Goal: Transaction & Acquisition: Purchase product/service

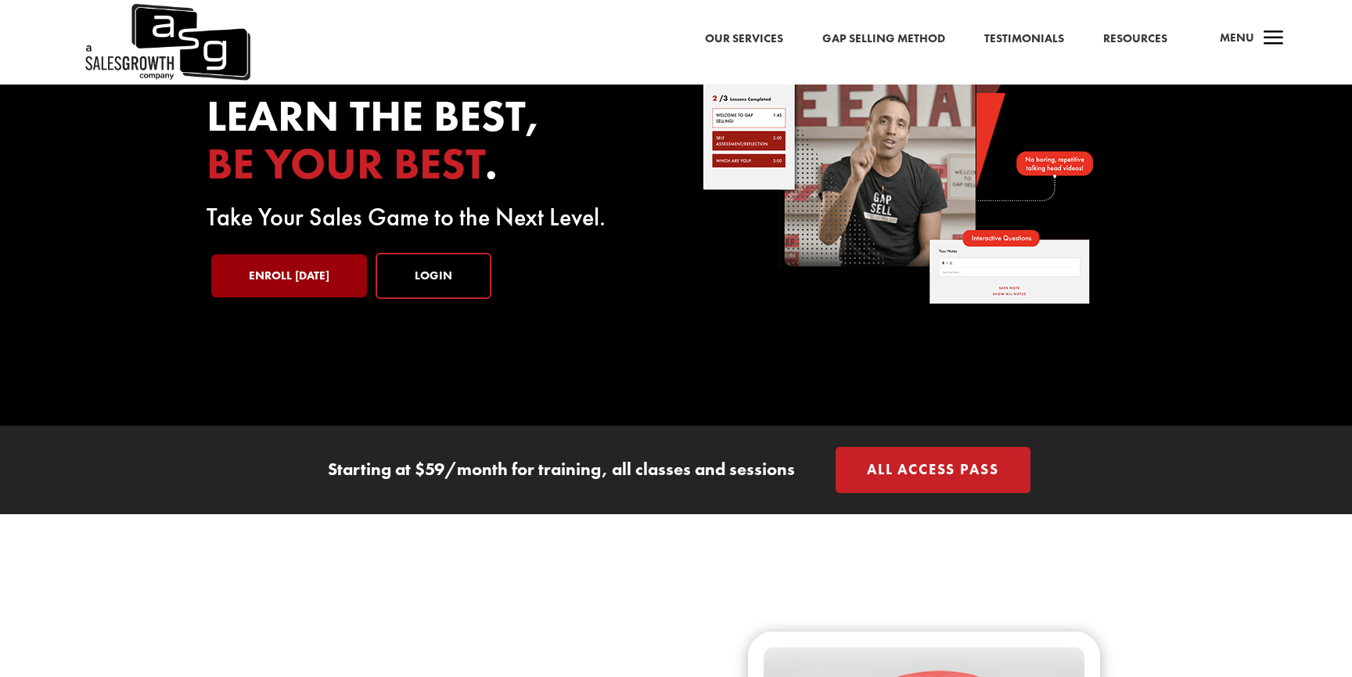
scroll to position [79, 0]
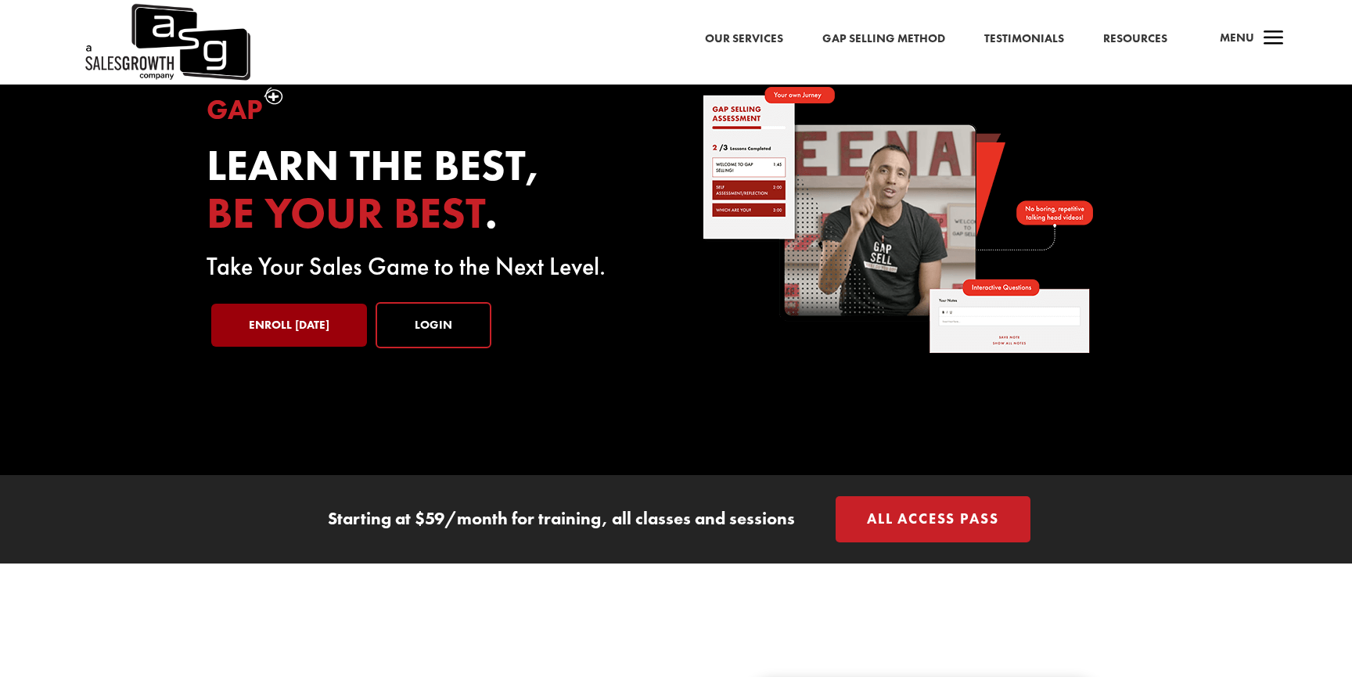
click at [298, 323] on link "Enroll Today" at bounding box center [289, 326] width 156 height 44
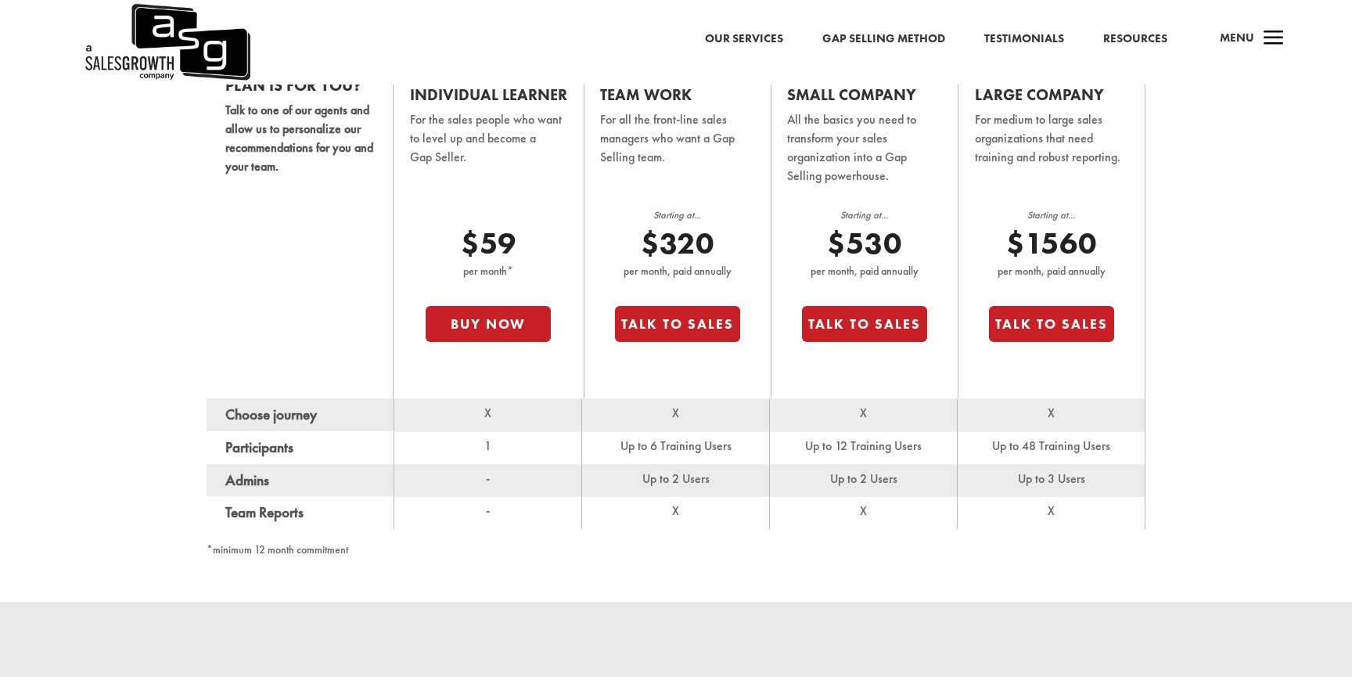
scroll to position [1084, 0]
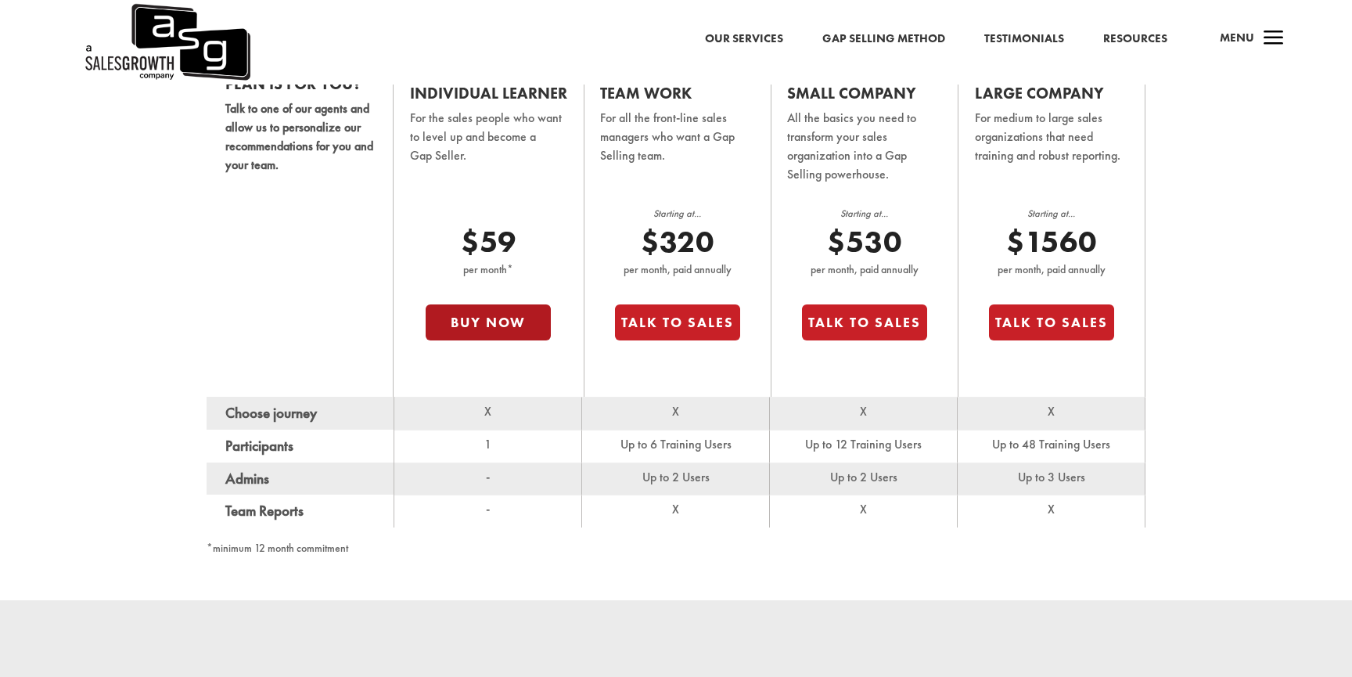
click at [460, 331] on button "Buy Now" at bounding box center [488, 322] width 125 height 36
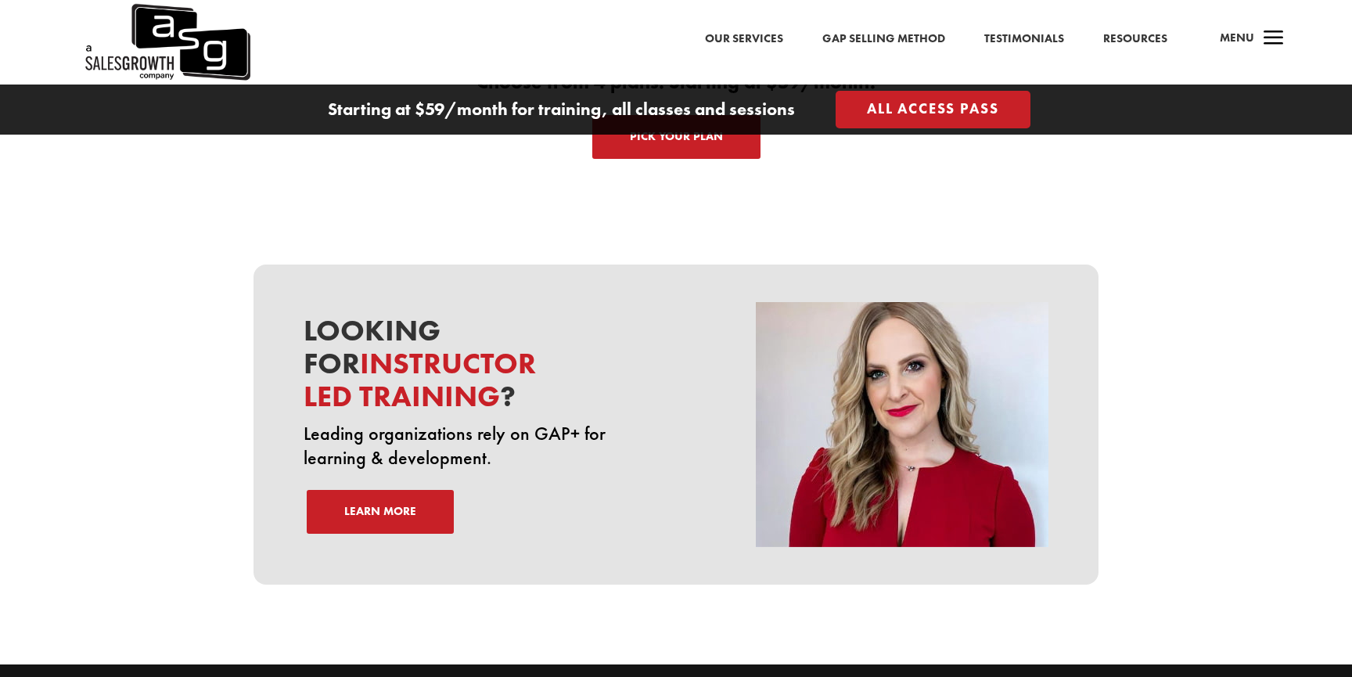
scroll to position [5505, 0]
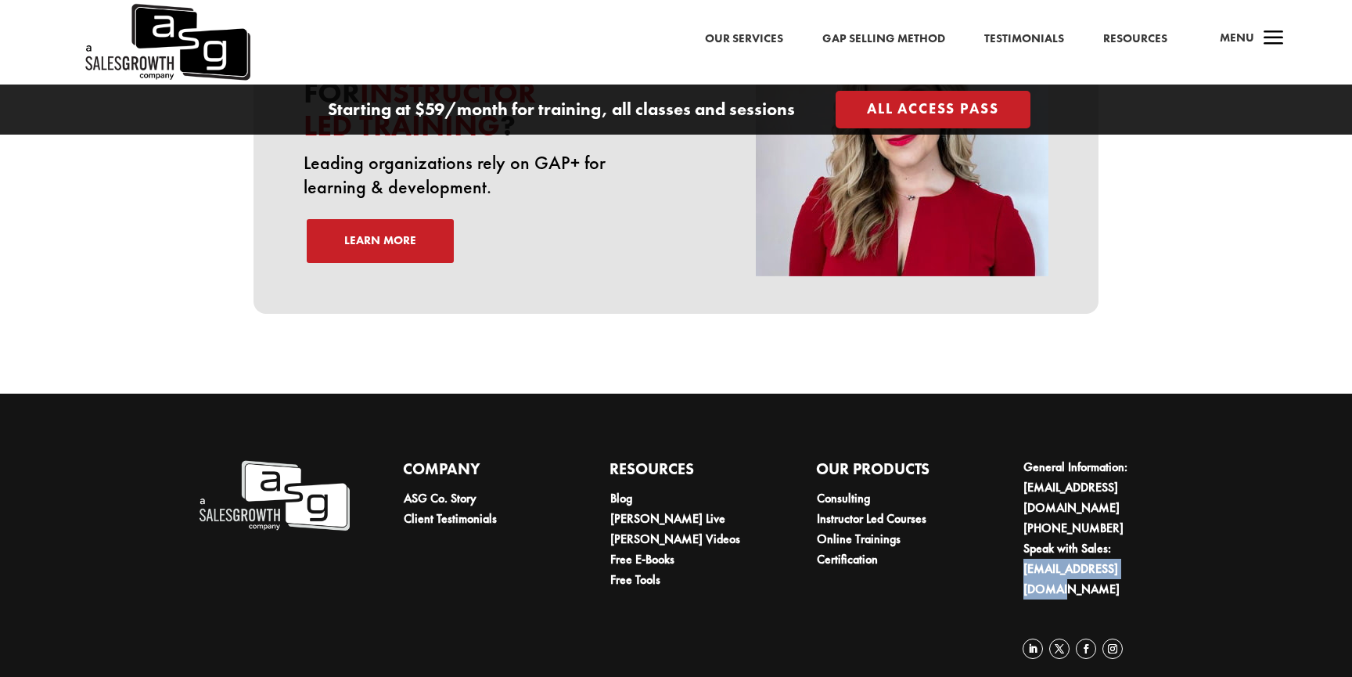
drag, startPoint x: 1153, startPoint y: 538, endPoint x: 1016, endPoint y: 542, distance: 137.0
click at [1016, 542] on div "Company ASG Co. Story Client Testimonials Resources Blog Keenan Live Keenan Vid…" at bounding box center [686, 561] width 978 height 250
copy link "[EMAIL_ADDRESS][DOMAIN_NAME]"
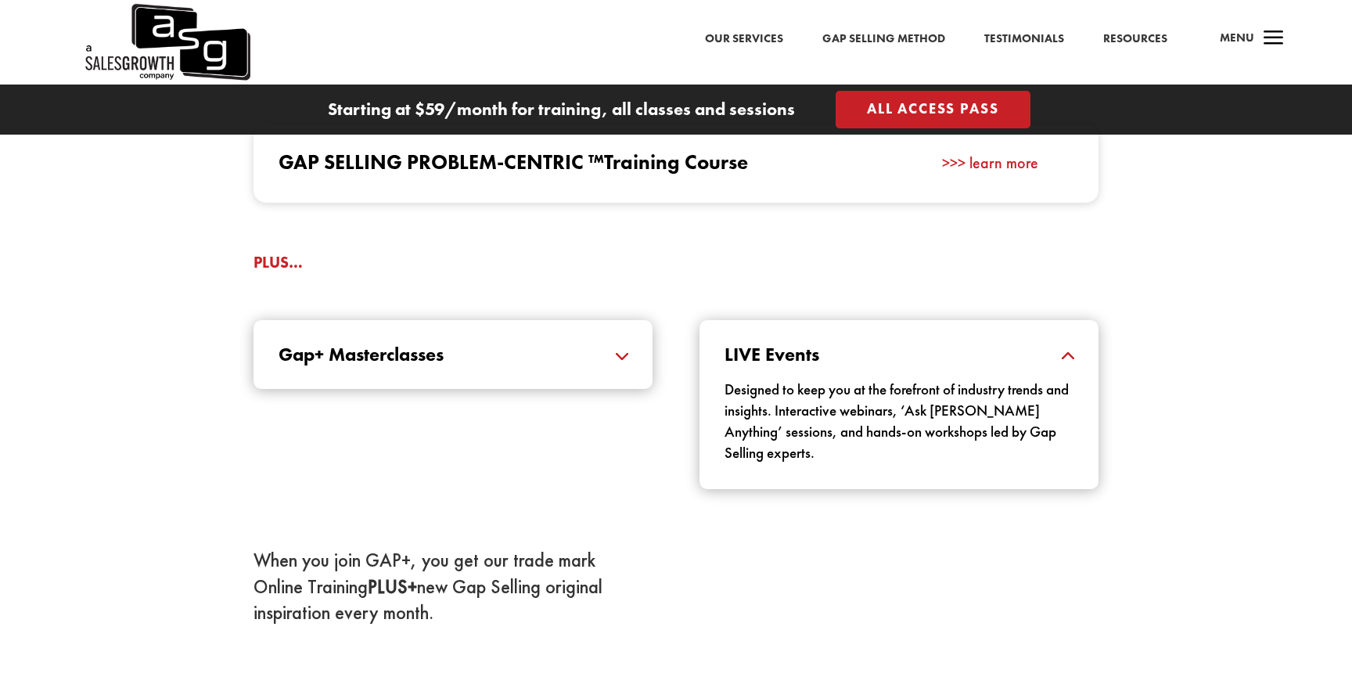
scroll to position [1623, 0]
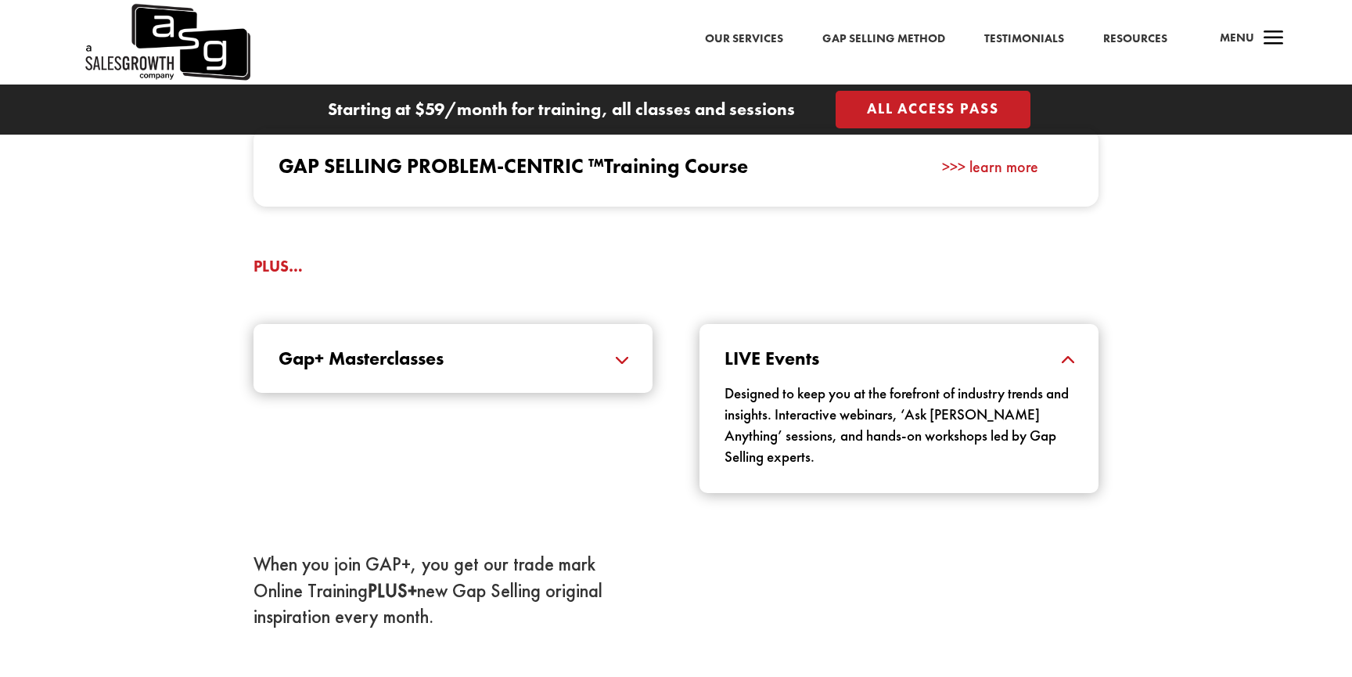
click at [516, 365] on h5 "Gap+ Masterclasses" at bounding box center [453, 358] width 349 height 19
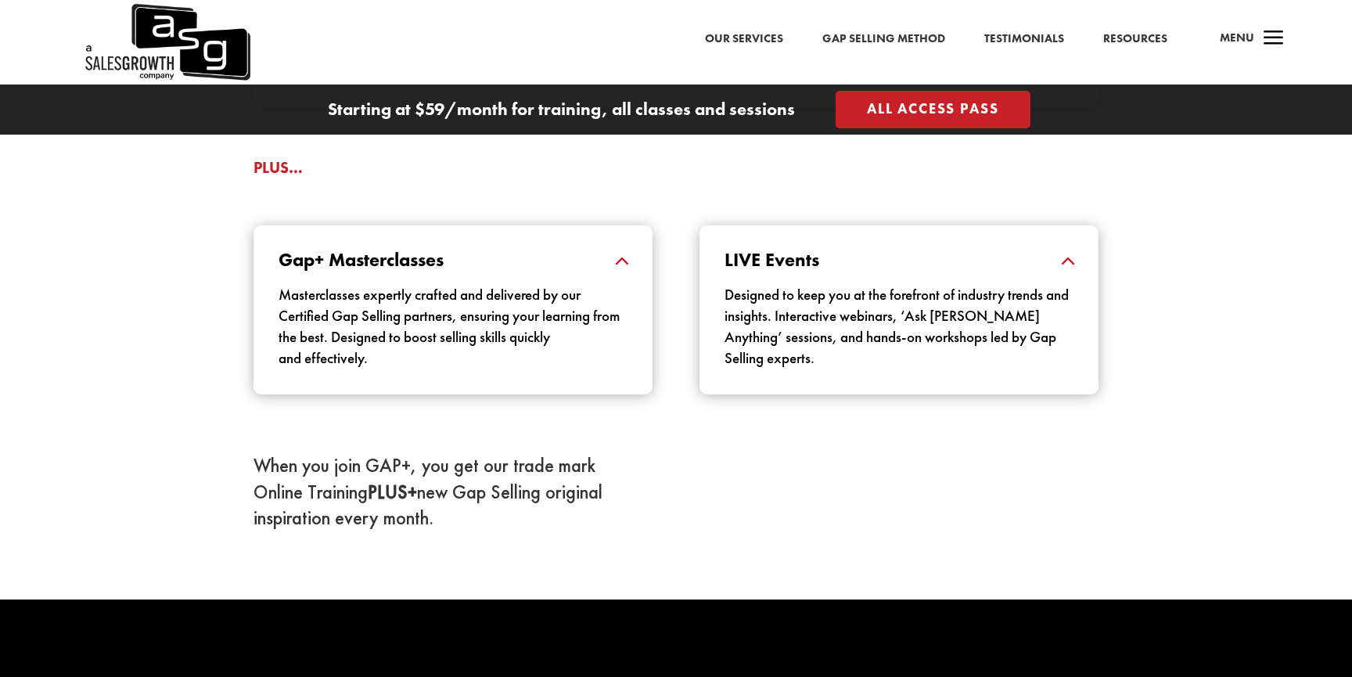
scroll to position [1731, 0]
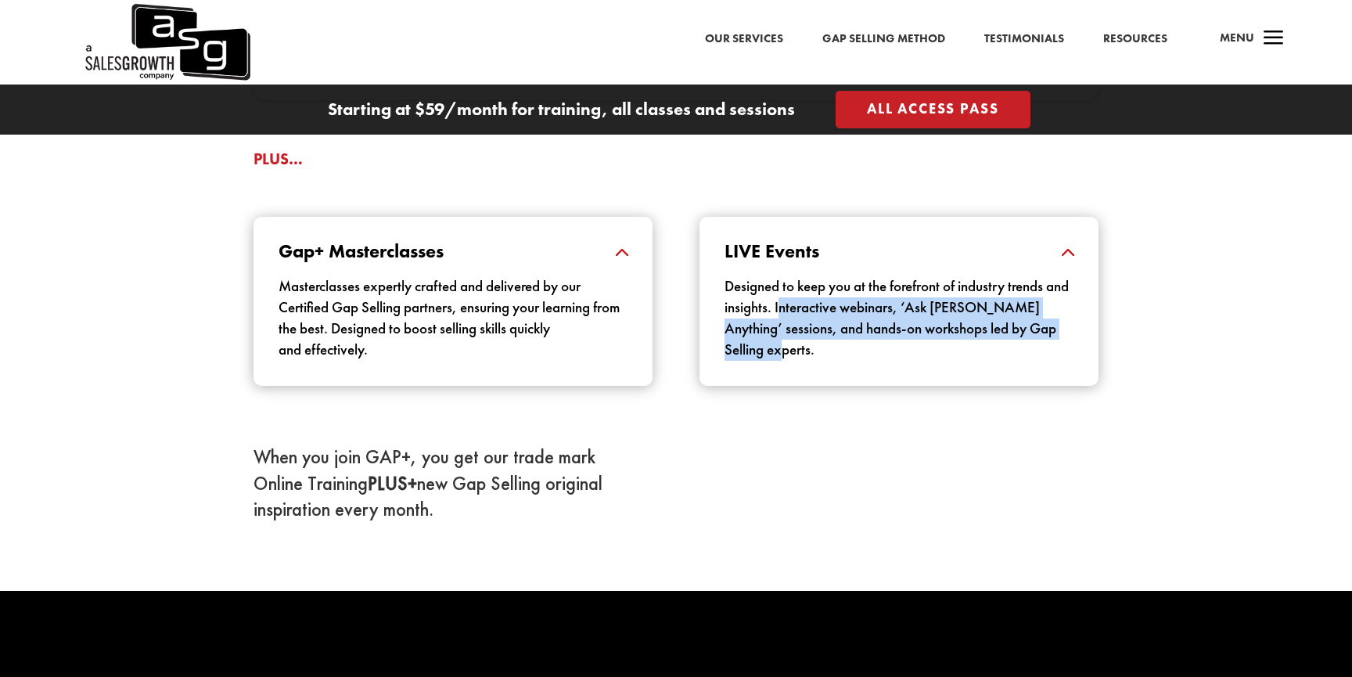
drag, startPoint x: 845, startPoint y: 356, endPoint x: 805, endPoint y: 304, distance: 65.3
click at [805, 304] on p "Designed to keep you at the forefront of industry trends and insights. Interact…" at bounding box center [899, 318] width 349 height 85
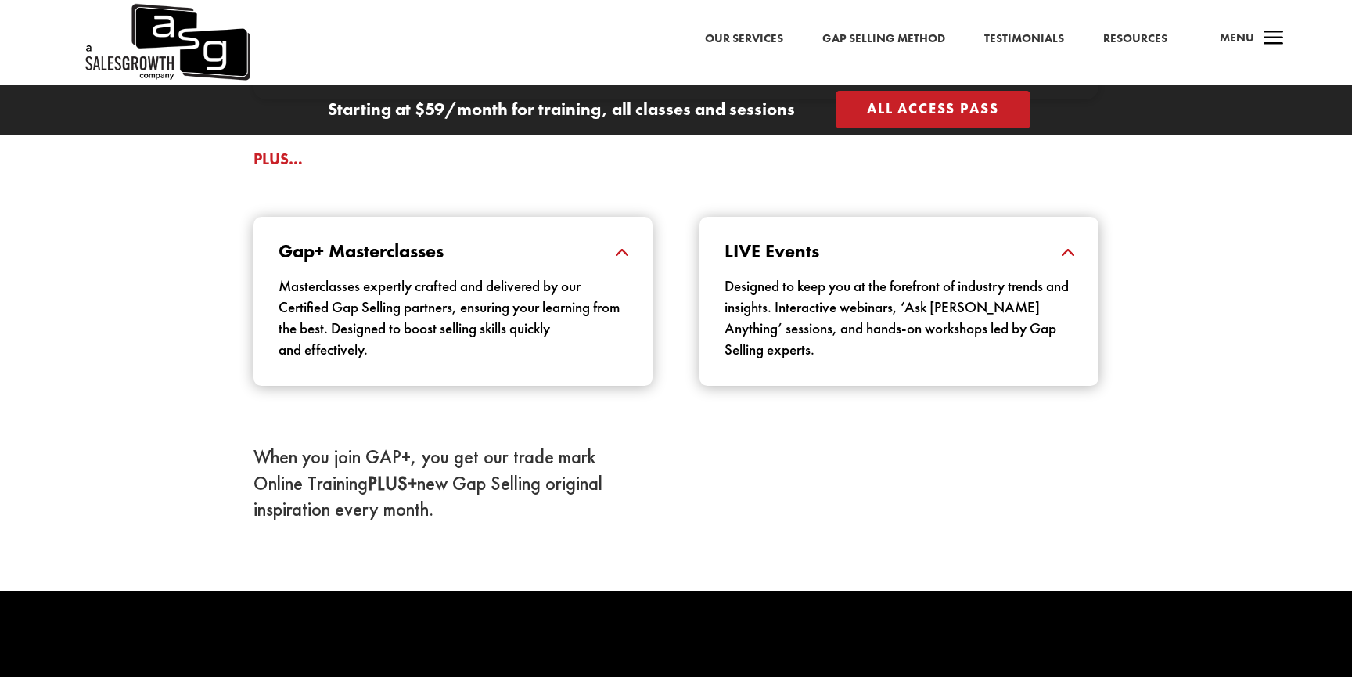
click at [823, 347] on p "Designed to keep you at the forefront of industry trends and insights. Interact…" at bounding box center [899, 318] width 349 height 85
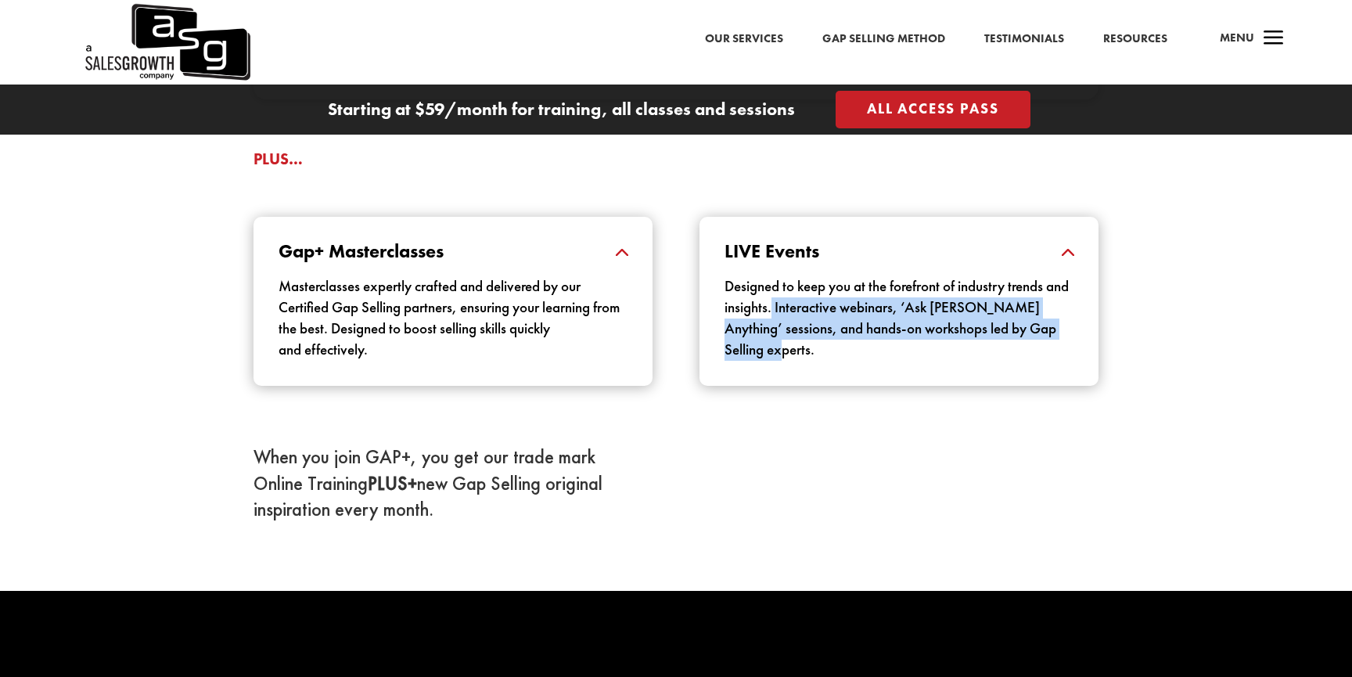
drag, startPoint x: 823, startPoint y: 348, endPoint x: 800, endPoint y: 308, distance: 45.2
click at [800, 308] on p "Designed to keep you at the forefront of industry trends and insights. Interact…" at bounding box center [899, 318] width 349 height 85
copy p "Interactive webinars, ‘Ask Keenan Anything’ sessions, and hands-on workshops le…"
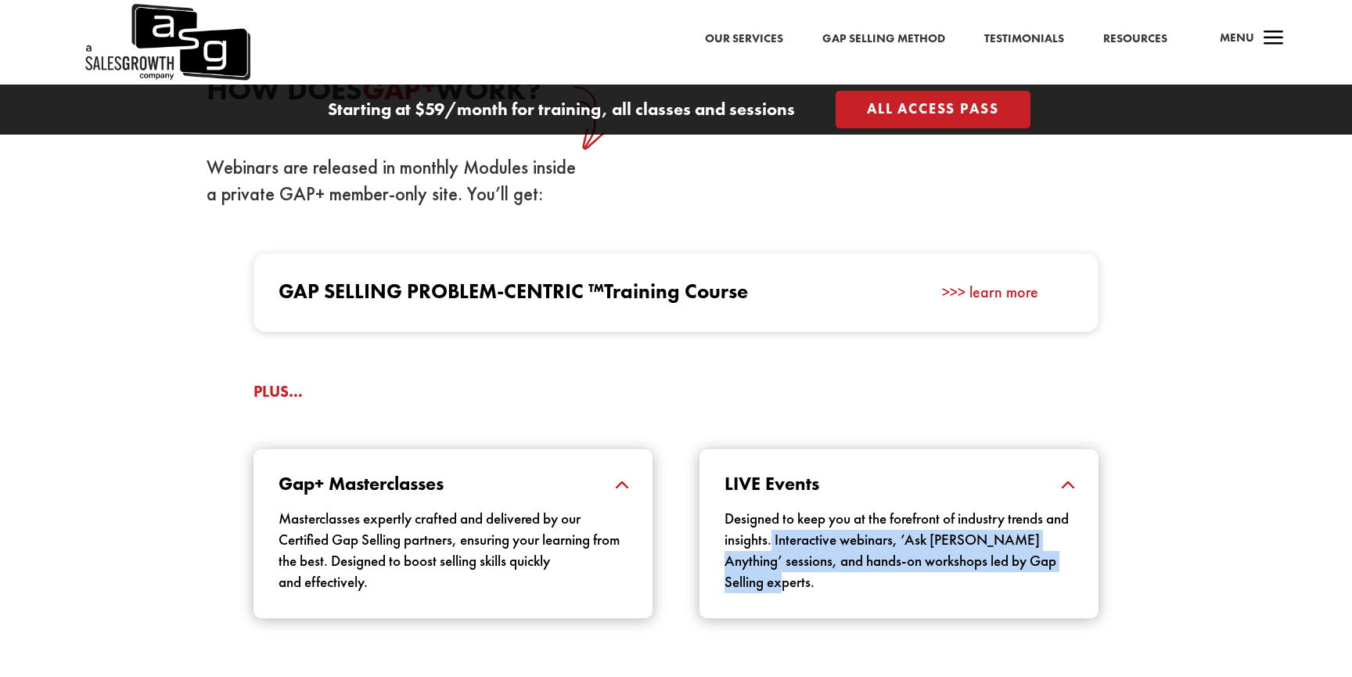
scroll to position [1499, 0]
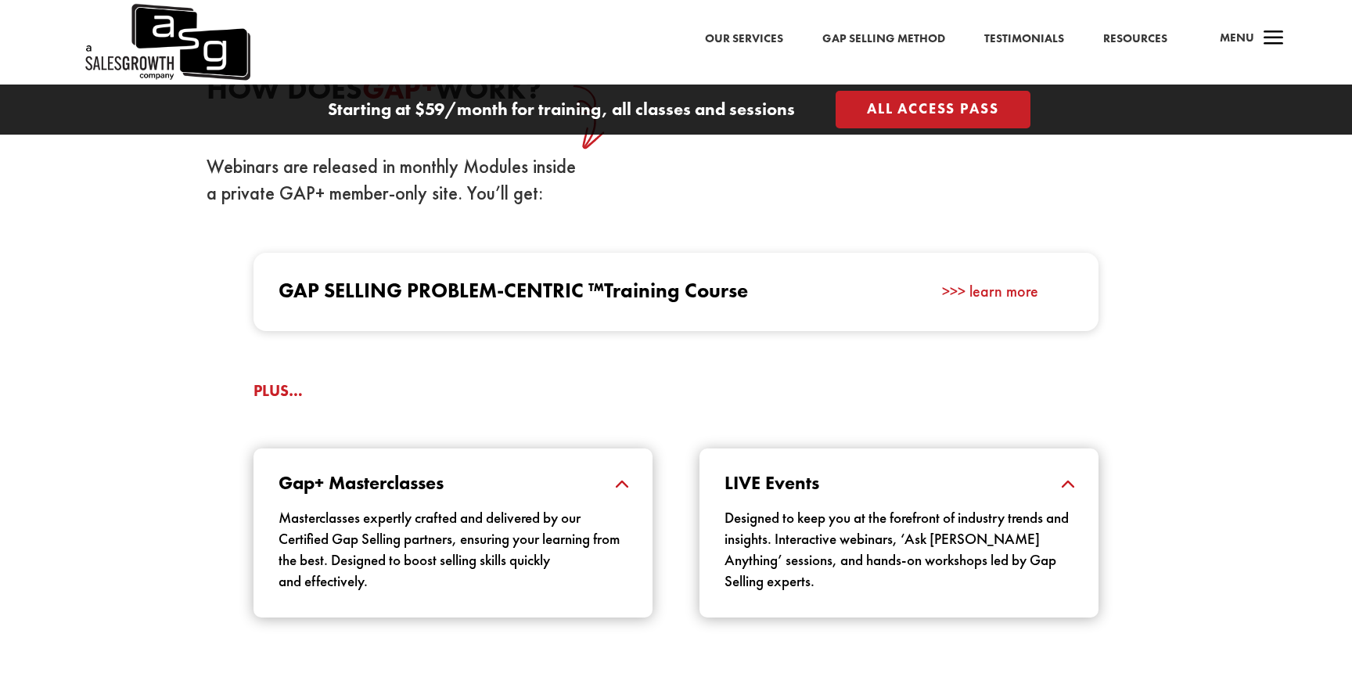
click at [630, 292] on span "Training Course" at bounding box center [676, 290] width 144 height 27
click at [1004, 282] on link ">>> learn more" at bounding box center [990, 291] width 96 height 20
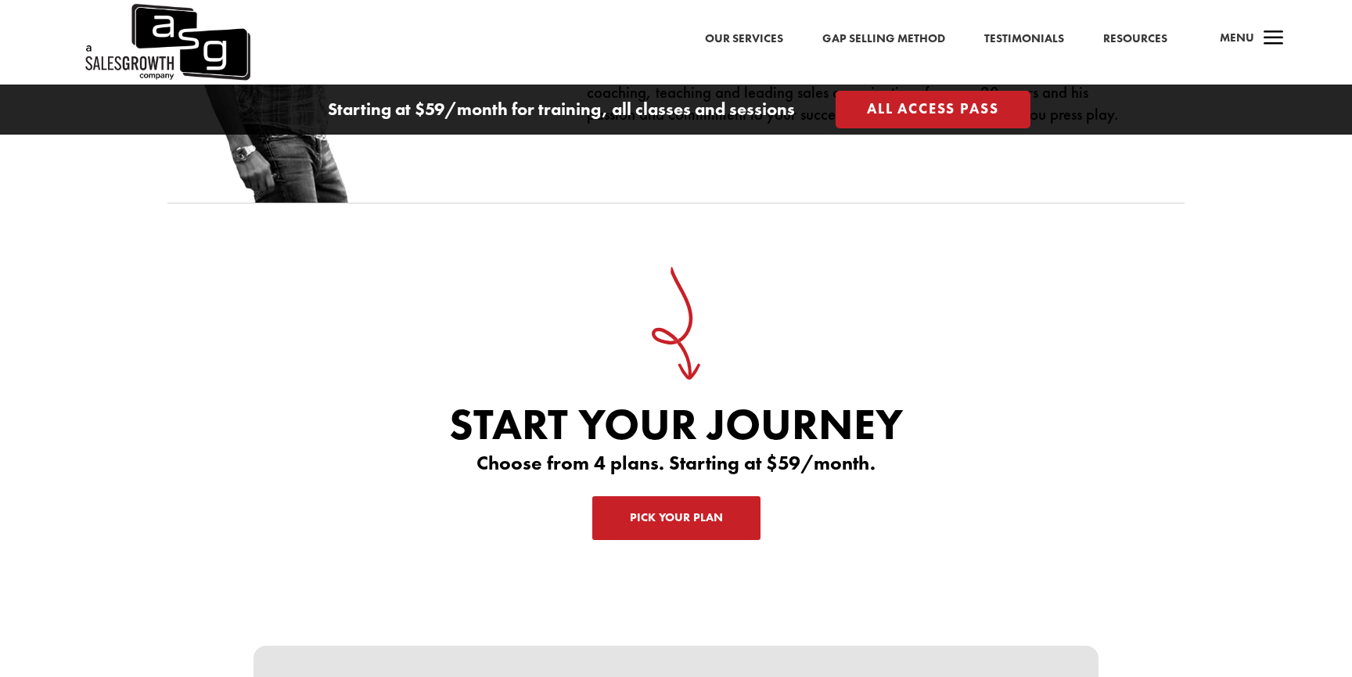
scroll to position [4857, 0]
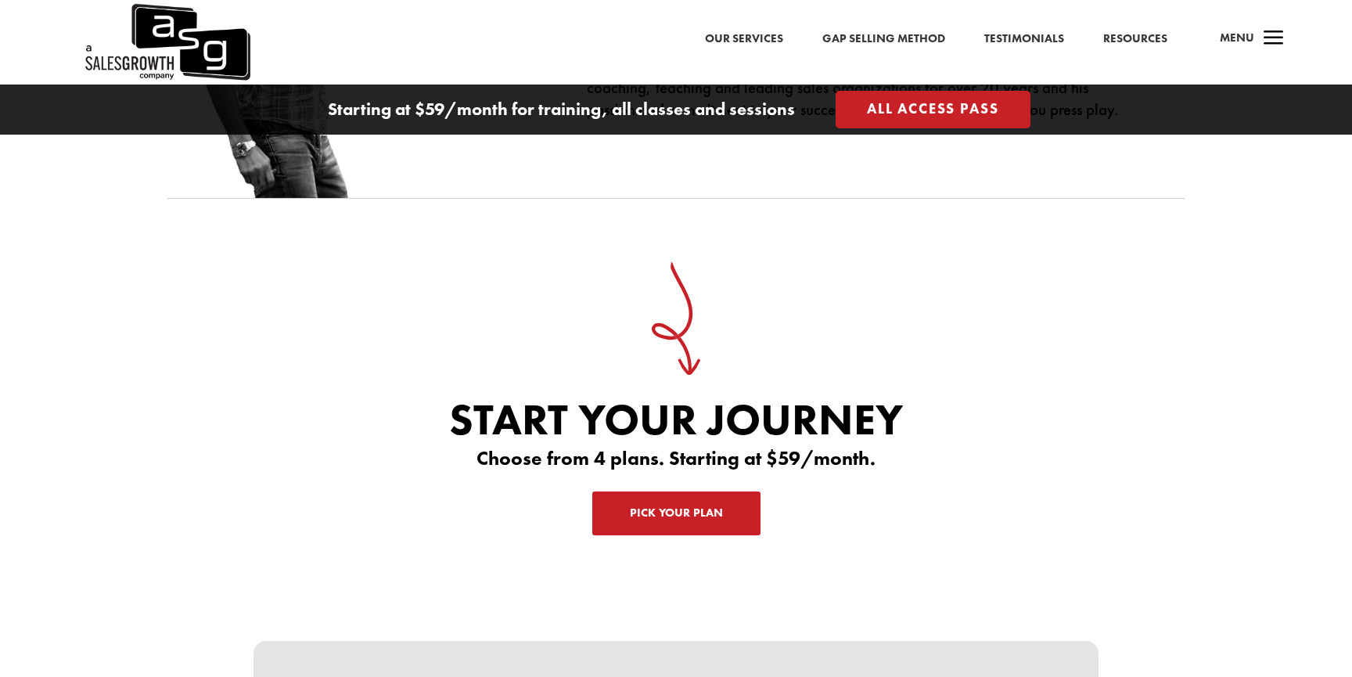
click at [632, 494] on link "Pick Your Plan" at bounding box center [676, 514] width 168 height 44
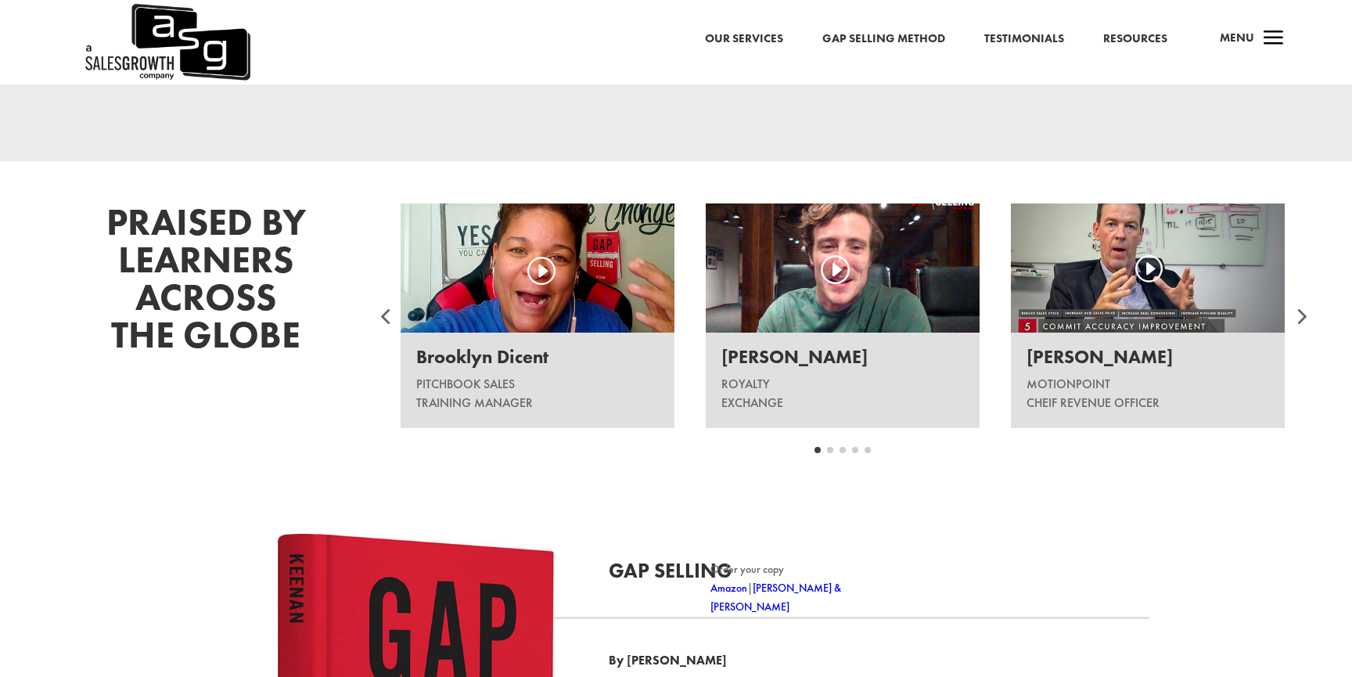
scroll to position [1912, 0]
click at [1303, 311] on div at bounding box center [1300, 315] width 47 height 47
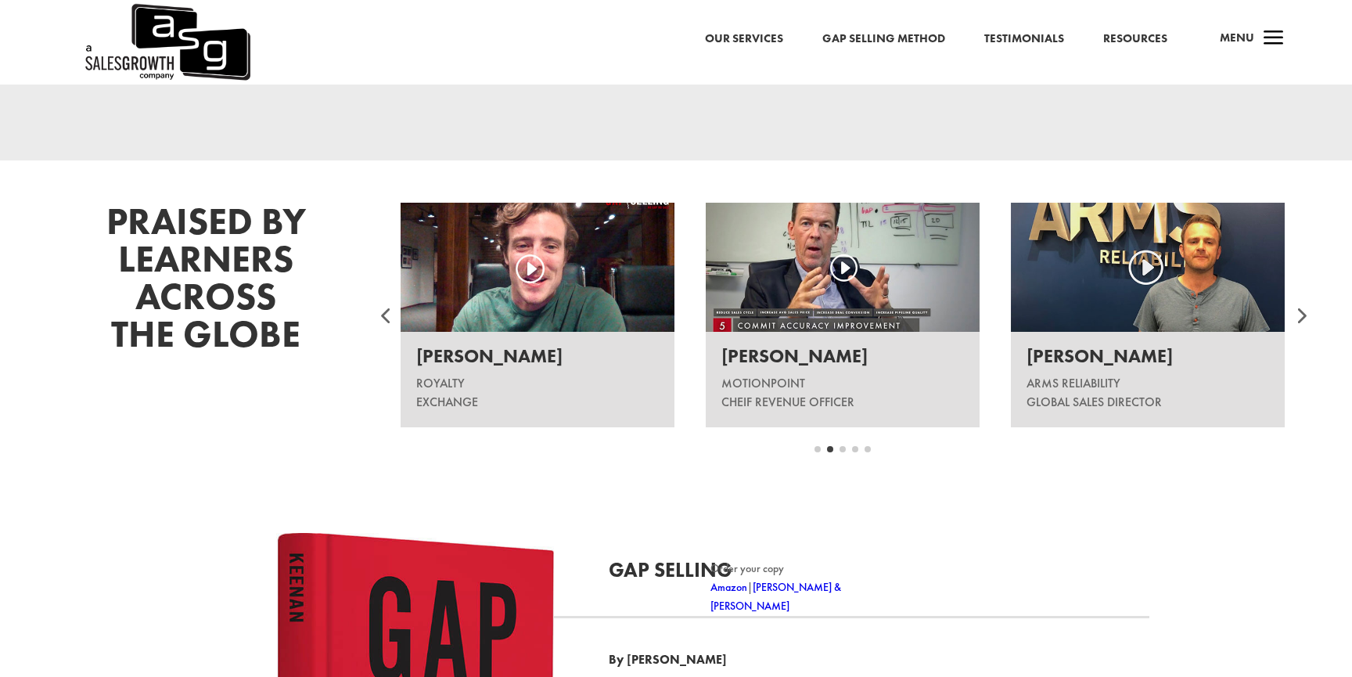
click at [1303, 310] on div at bounding box center [1300, 315] width 47 height 47
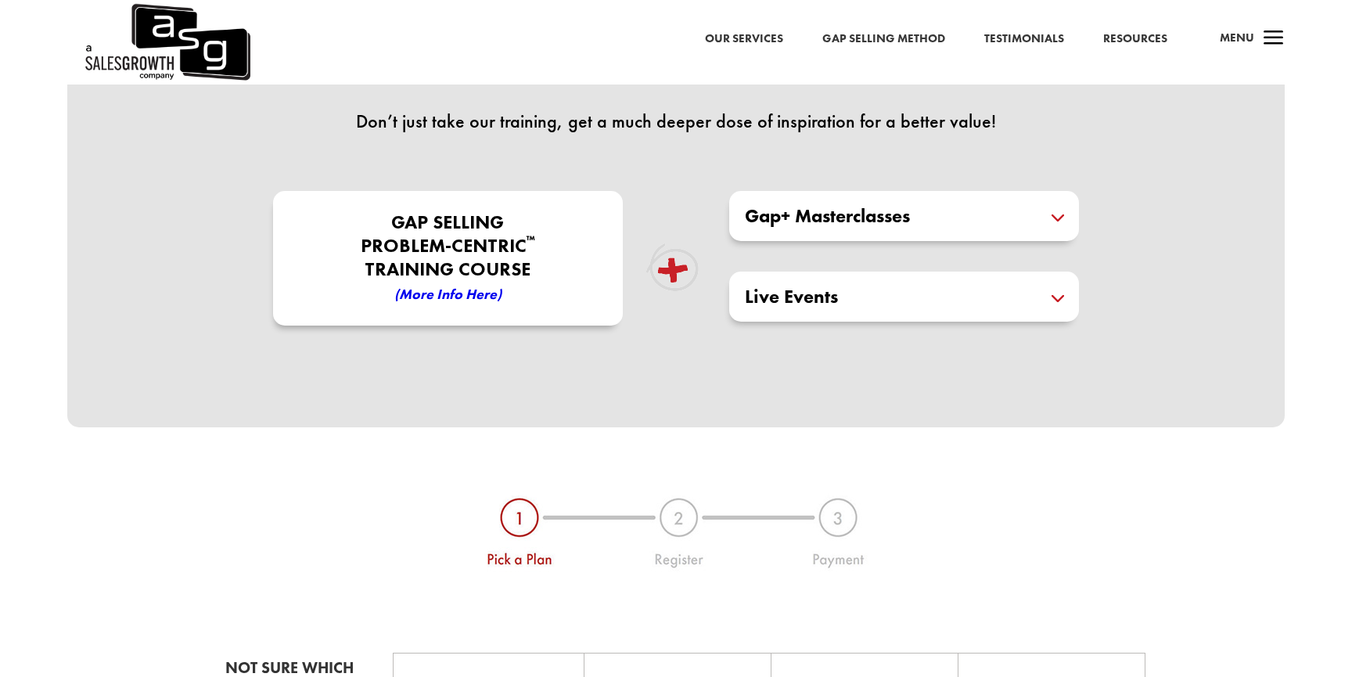
scroll to position [482, 0]
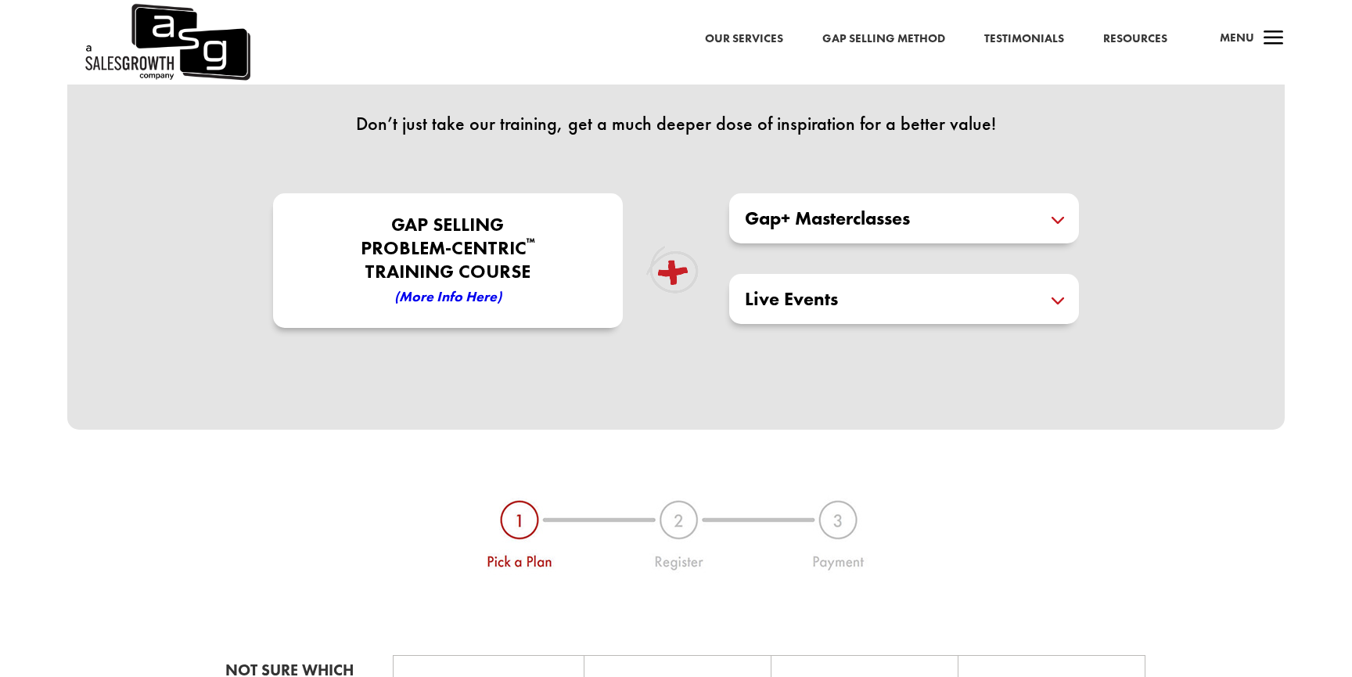
click at [849, 218] on h5 "Gap+ Masterclasses" at bounding box center [904, 218] width 319 height 19
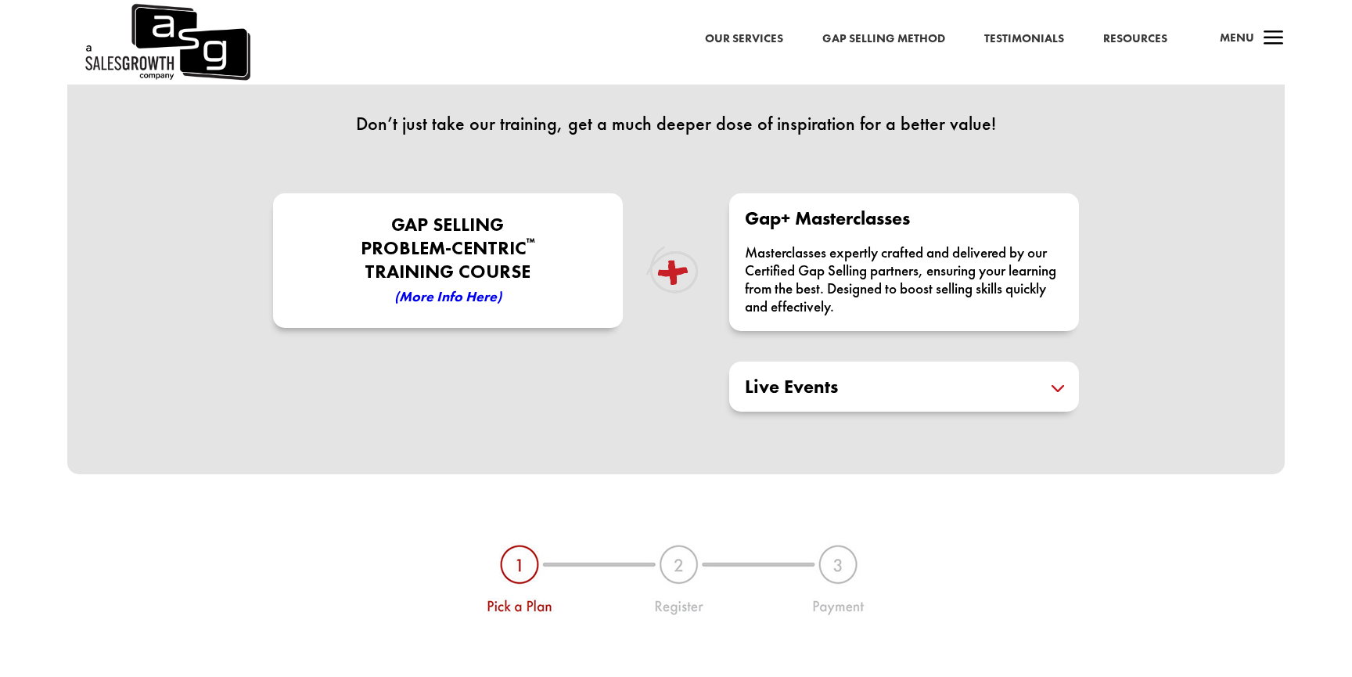
click at [870, 370] on div "Live Events Designed to keep you at the forefront of industry trends and insigh…" at bounding box center [904, 387] width 350 height 50
click at [870, 388] on h5 "Live Events" at bounding box center [904, 386] width 319 height 19
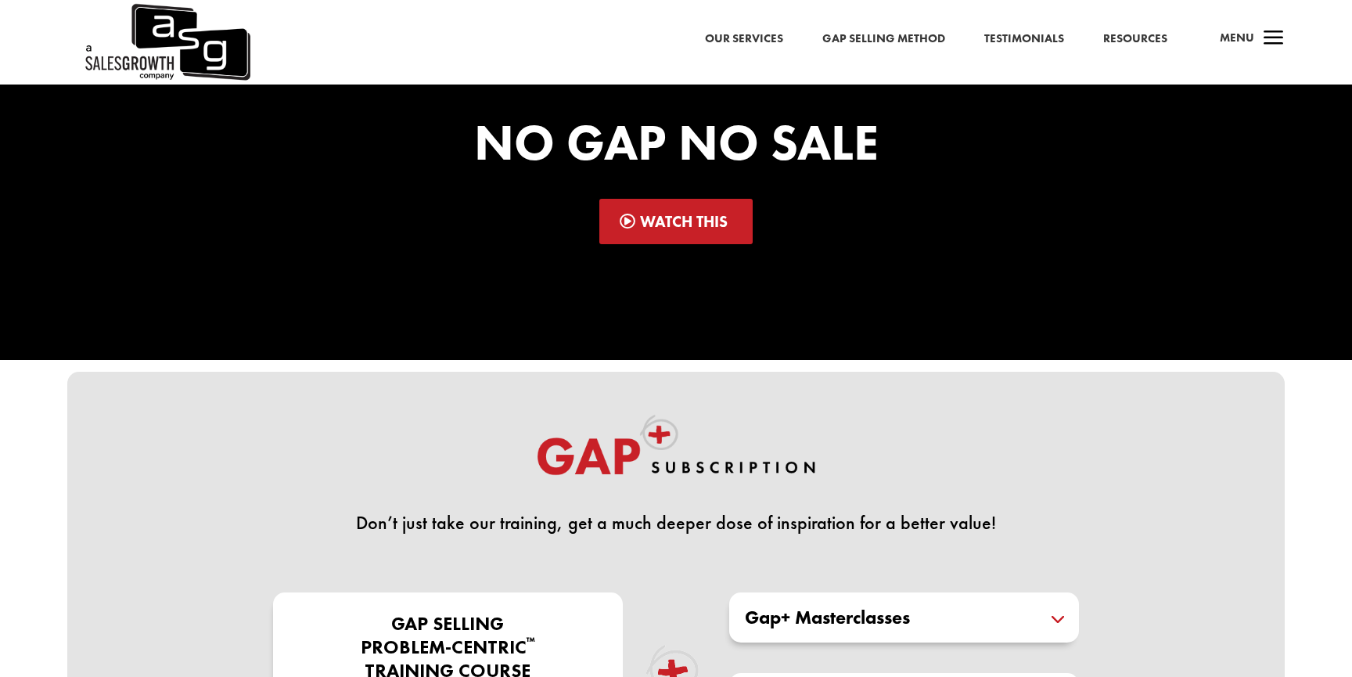
scroll to position [0, 0]
